Goal: Information Seeking & Learning: Learn about a topic

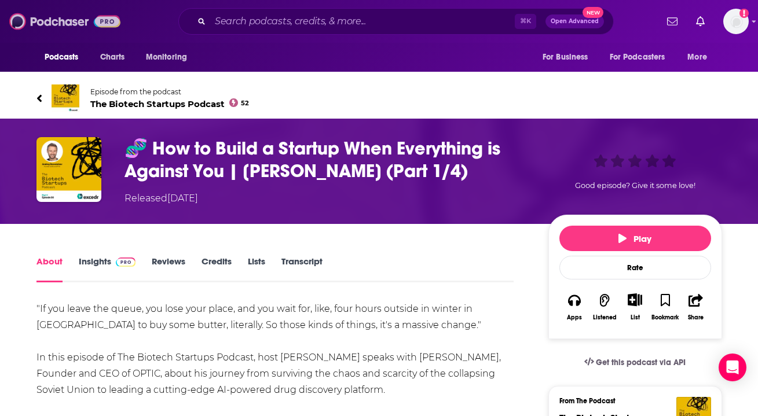
click at [56, 19] on img at bounding box center [64, 21] width 111 height 22
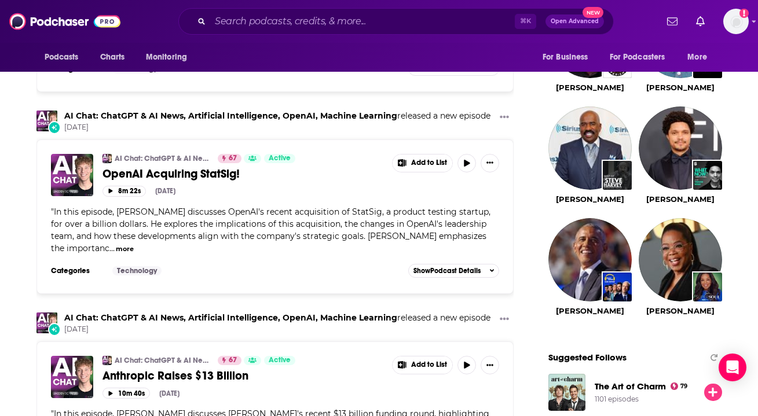
scroll to position [1151, 0]
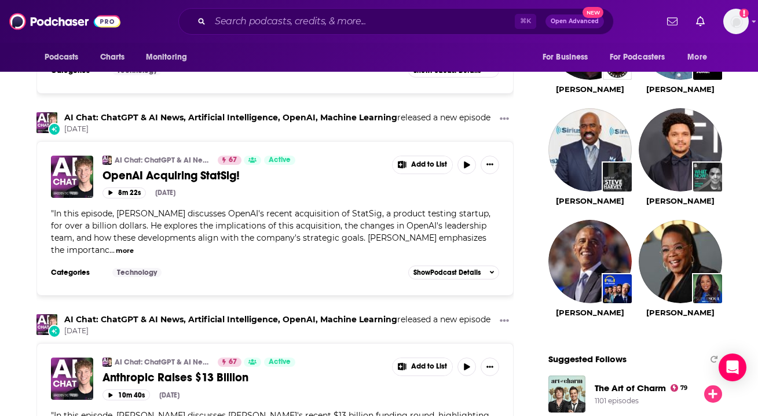
click at [701, 177] on img "What Now? with Trevor Noah" at bounding box center [707, 177] width 29 height 29
